Goal: Information Seeking & Learning: Learn about a topic

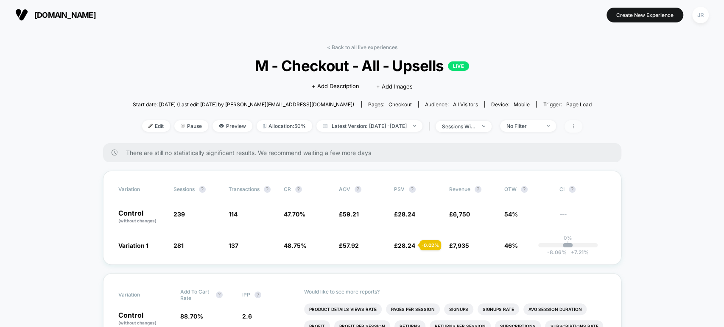
click at [576, 127] on icon at bounding box center [573, 126] width 5 height 5
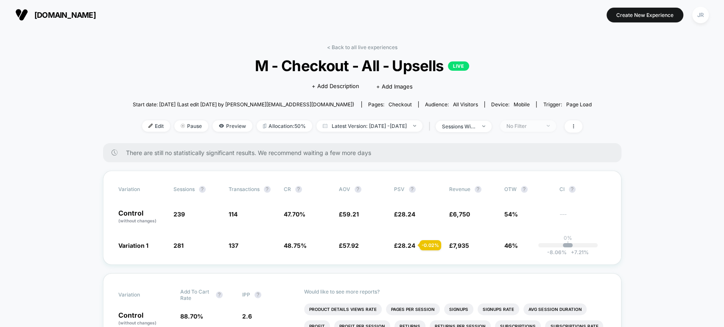
click at [540, 123] on div "No Filter" at bounding box center [523, 126] width 34 height 6
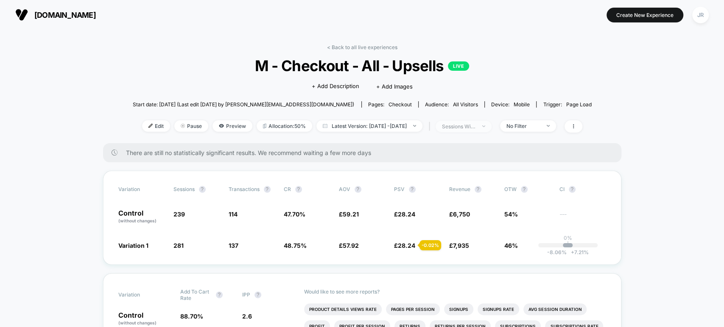
click at [476, 127] on div "sessions with impression" at bounding box center [459, 126] width 34 height 6
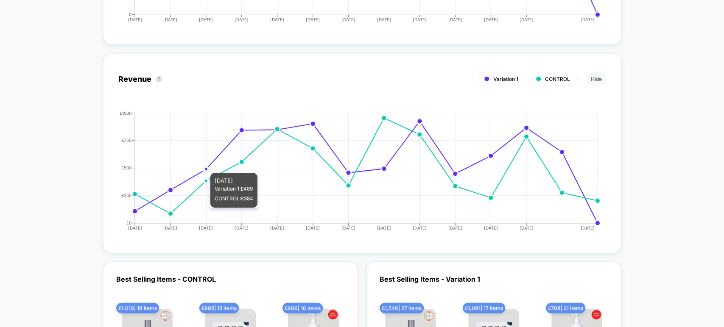
scroll to position [1319, 0]
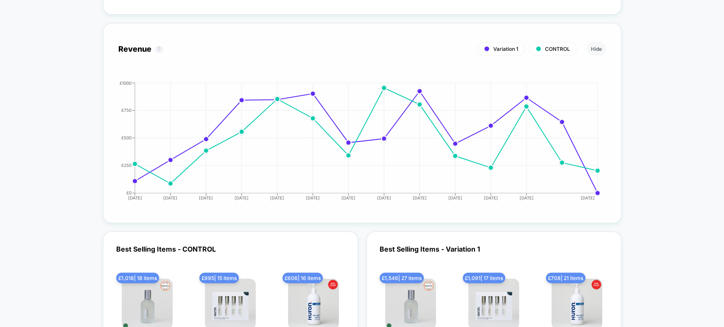
click at [156, 46] on button "?" at bounding box center [159, 49] width 7 height 7
click at [158, 46] on button "?" at bounding box center [159, 49] width 7 height 7
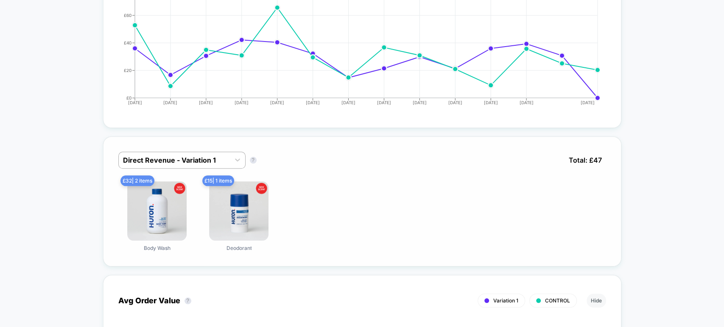
scroll to position [471, 0]
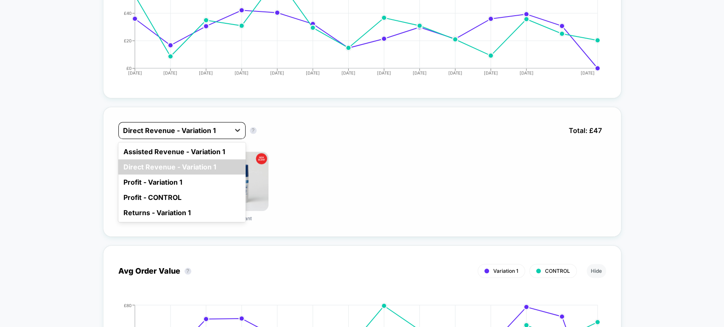
click at [240, 128] on icon at bounding box center [237, 130] width 8 height 8
click at [287, 122] on div "option Assisted Revenue - Variation 1 focused, 1 of 5. 5 results available. Use…" at bounding box center [362, 137] width 488 height 30
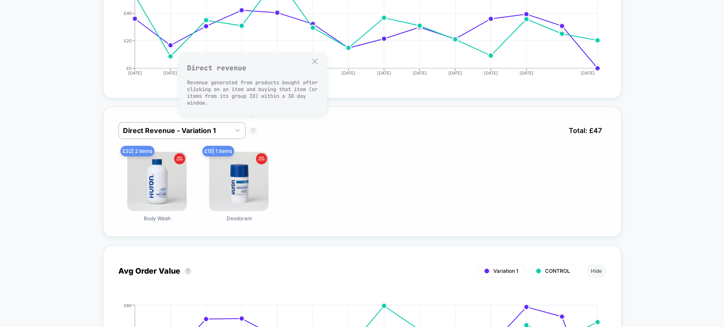
click at [251, 127] on button "?" at bounding box center [253, 130] width 7 height 7
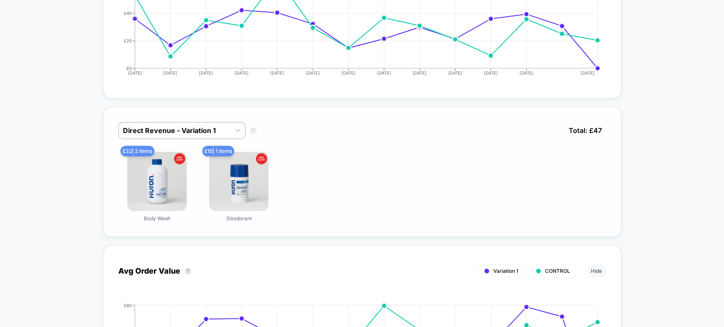
click at [251, 127] on button "?" at bounding box center [253, 130] width 7 height 7
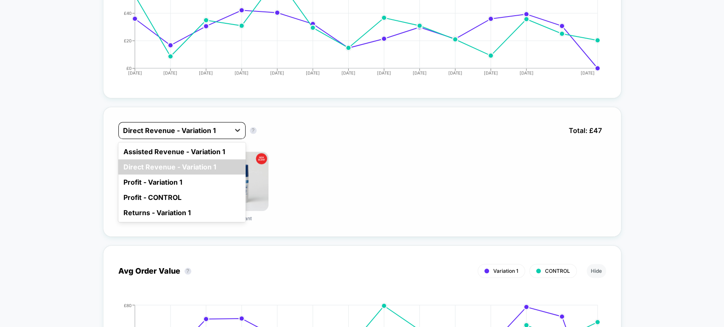
click at [234, 130] on icon at bounding box center [237, 130] width 8 height 8
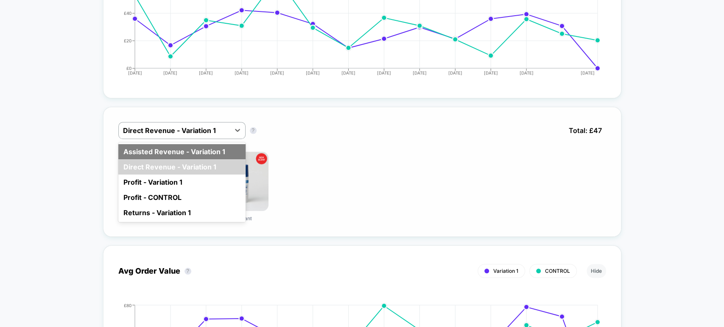
click at [222, 145] on div "Assisted Revenue - Variation 1" at bounding box center [181, 151] width 127 height 15
